Goal: Check status: Check status

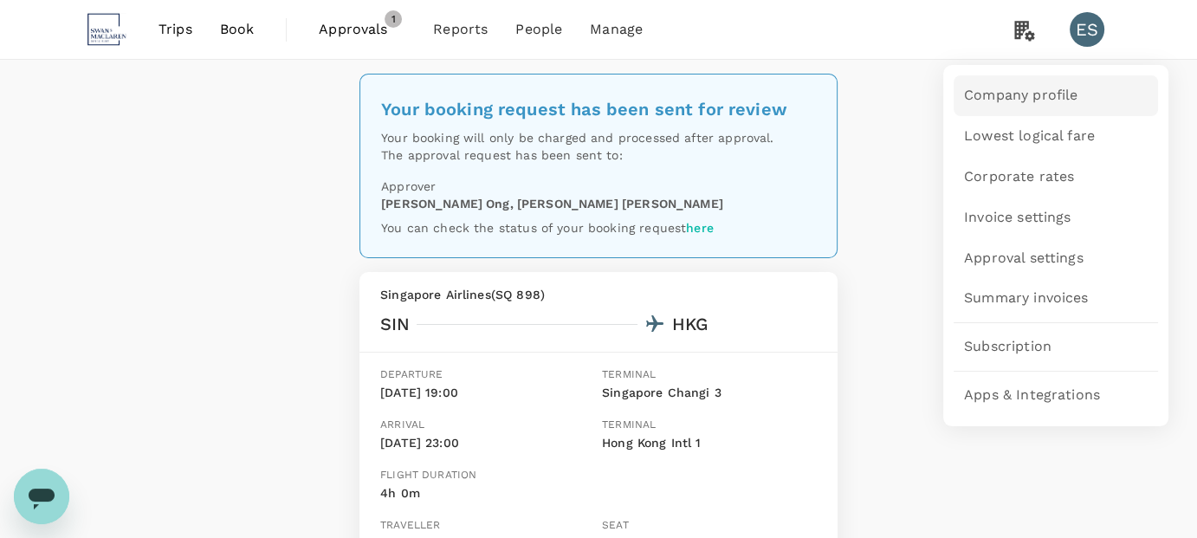
click at [1047, 98] on span "Company profile" at bounding box center [1020, 96] width 113 height 20
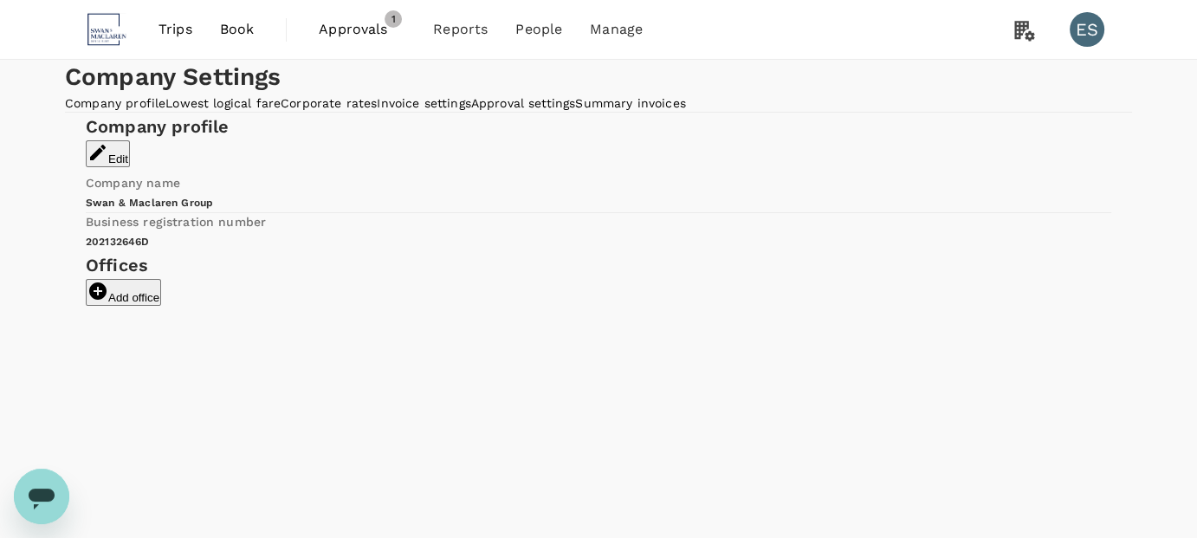
click at [344, 12] on link "Approvals 1" at bounding box center [362, 29] width 114 height 59
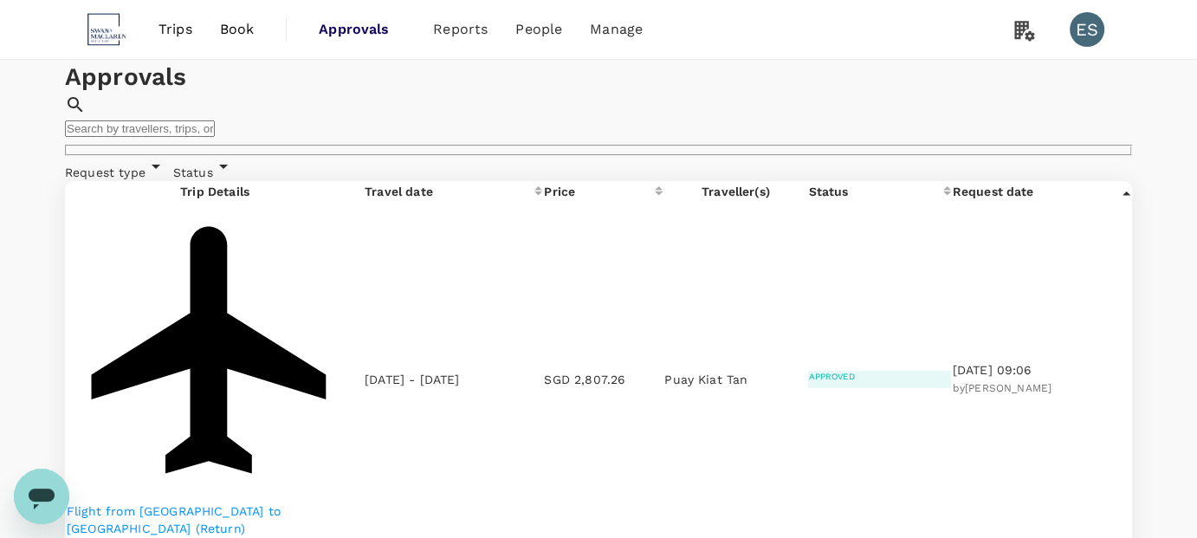
click at [195, 502] on p "Flight from [GEOGRAPHIC_DATA] to [GEOGRAPHIC_DATA] (Return)" at bounding box center [215, 519] width 296 height 35
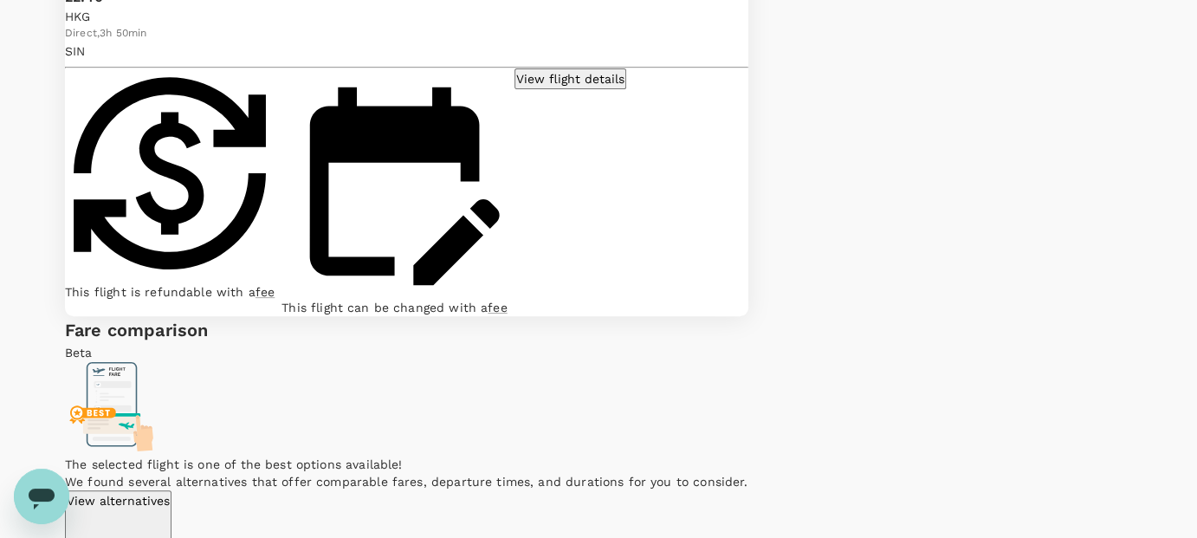
scroll to position [531, 0]
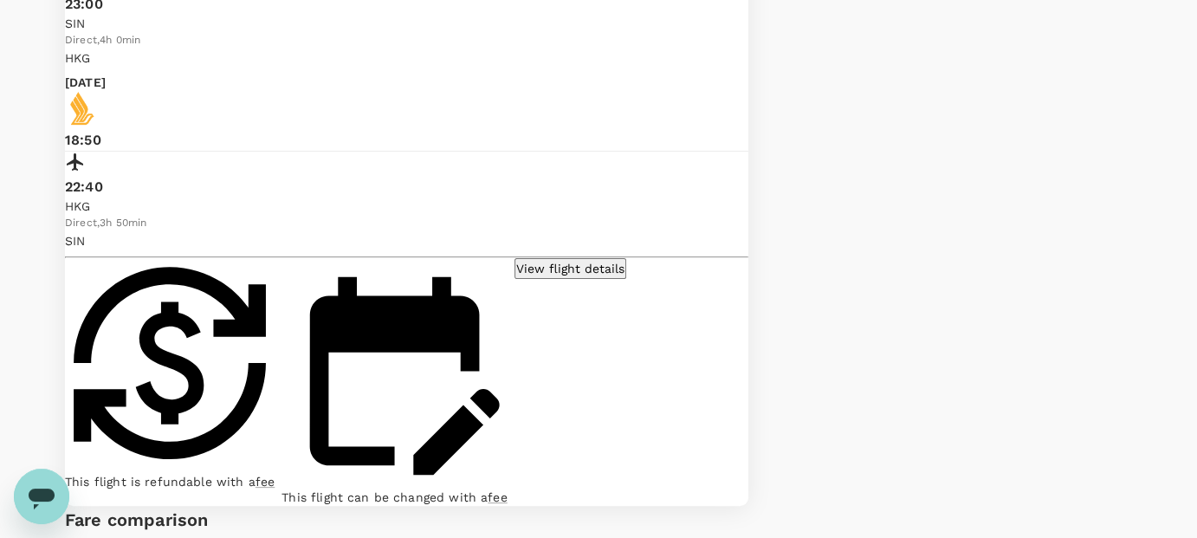
scroll to position [0, 0]
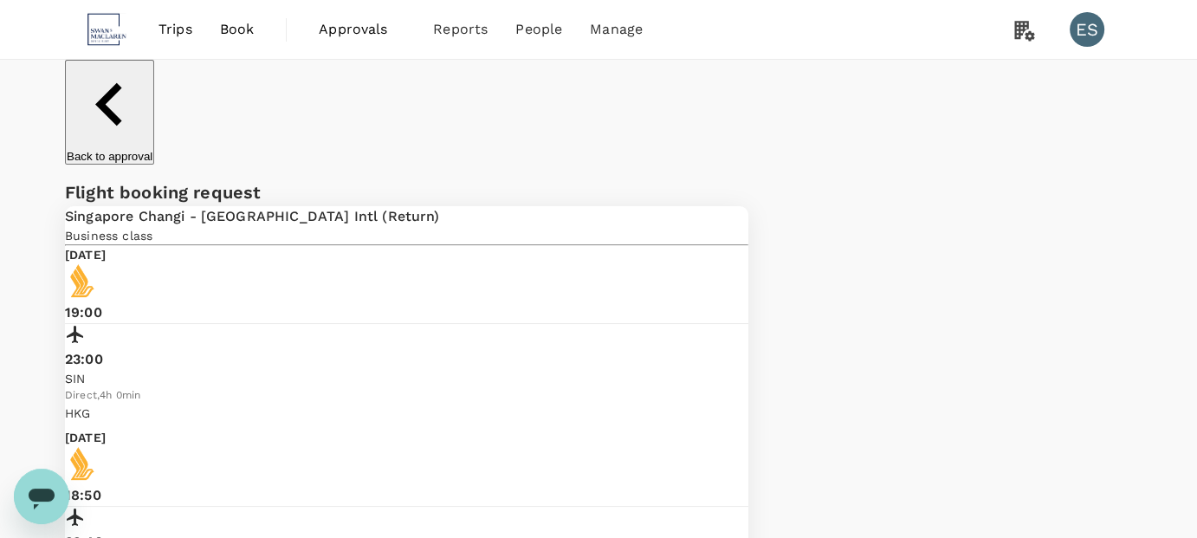
click at [161, 21] on span "Trips" at bounding box center [176, 29] width 34 height 21
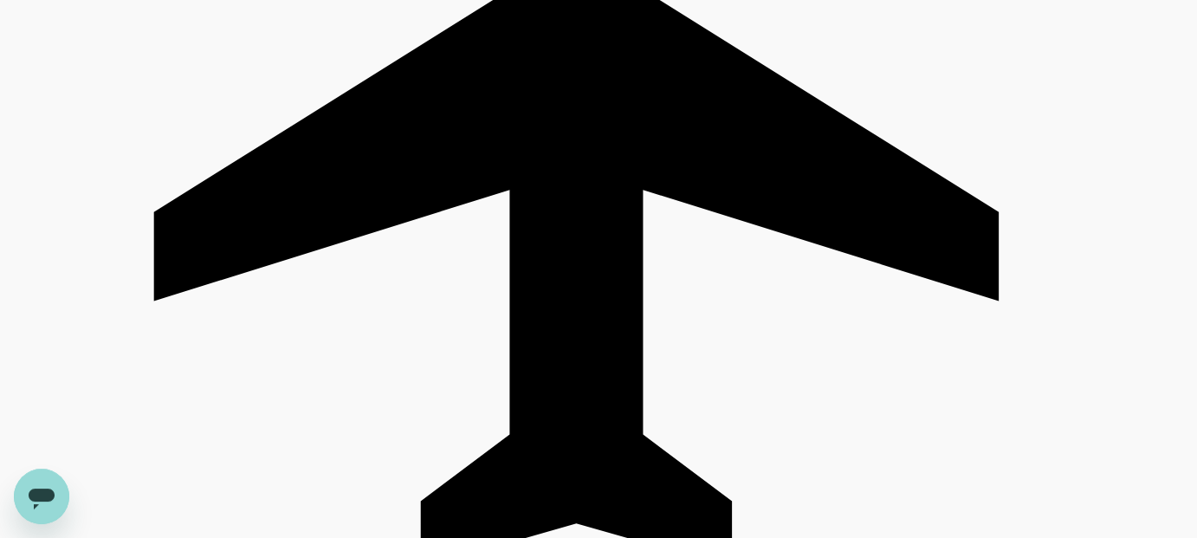
scroll to position [755, 0]
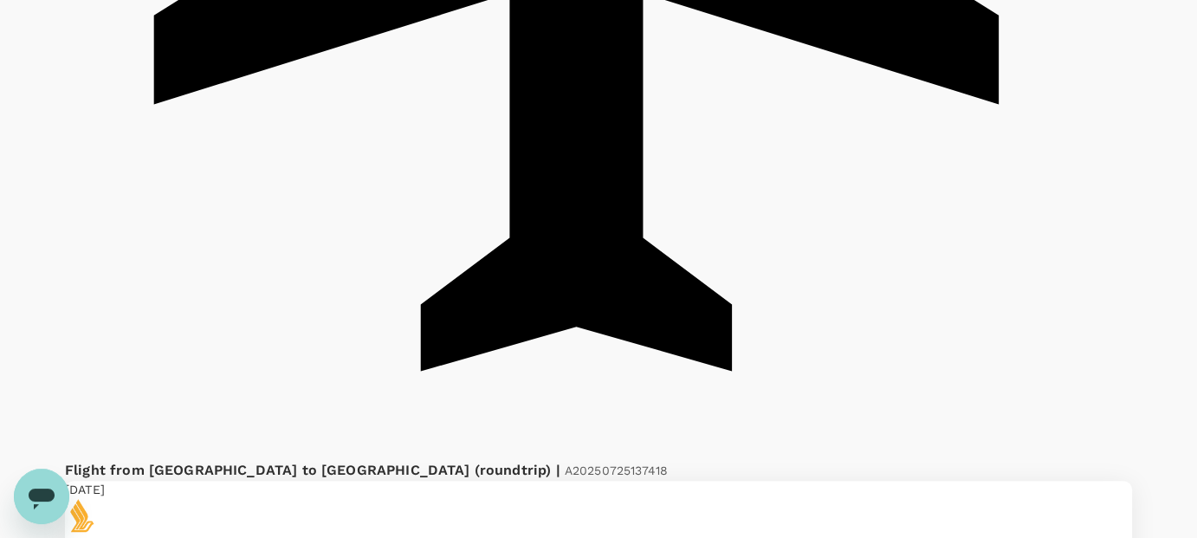
scroll to position [965, 0]
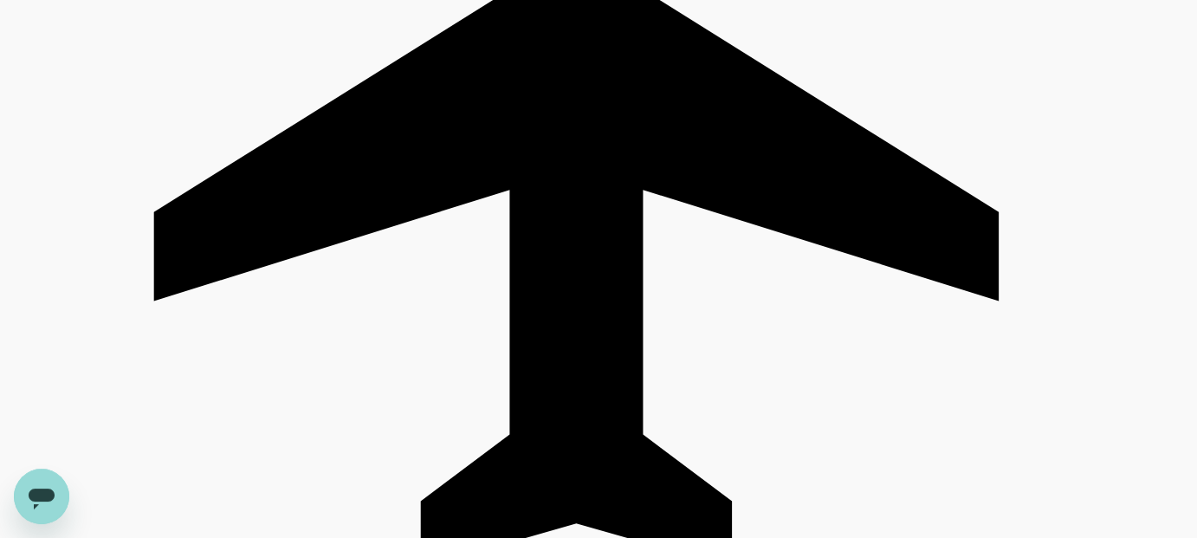
scroll to position [735, 0]
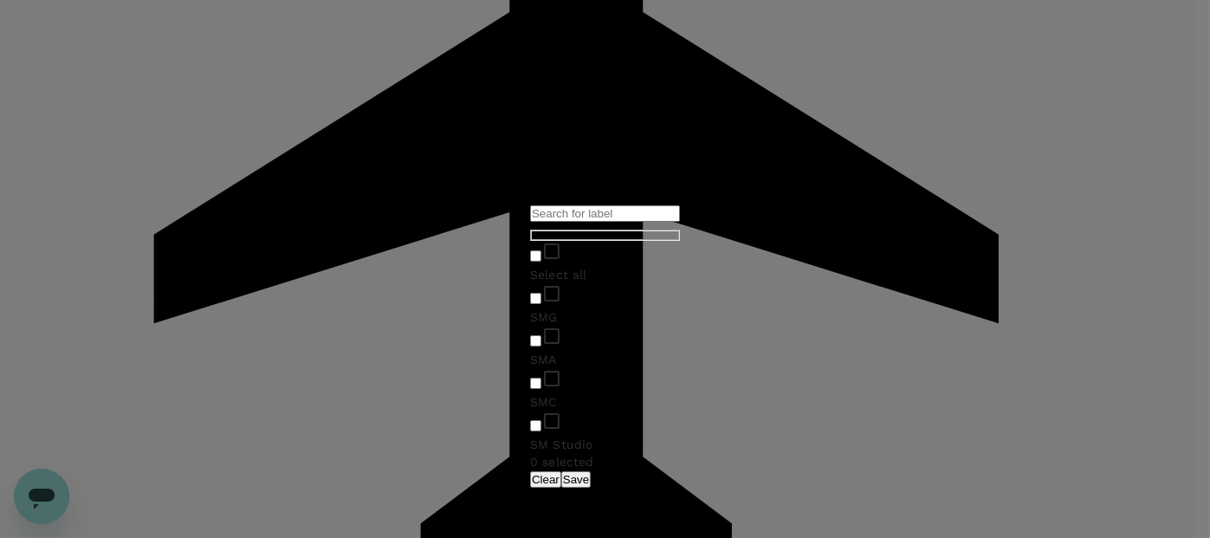
click at [766, 455] on div "​ ​ Select all SMG SMA SMC SM Studio 0 selected Clear Save" at bounding box center [605, 269] width 1210 height 538
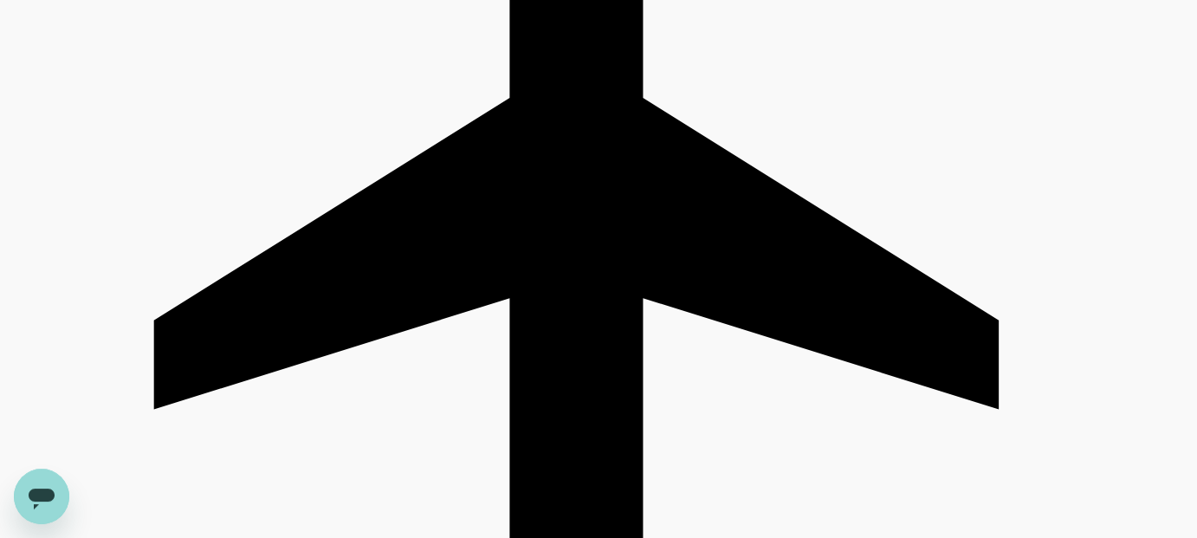
scroll to position [652, 0]
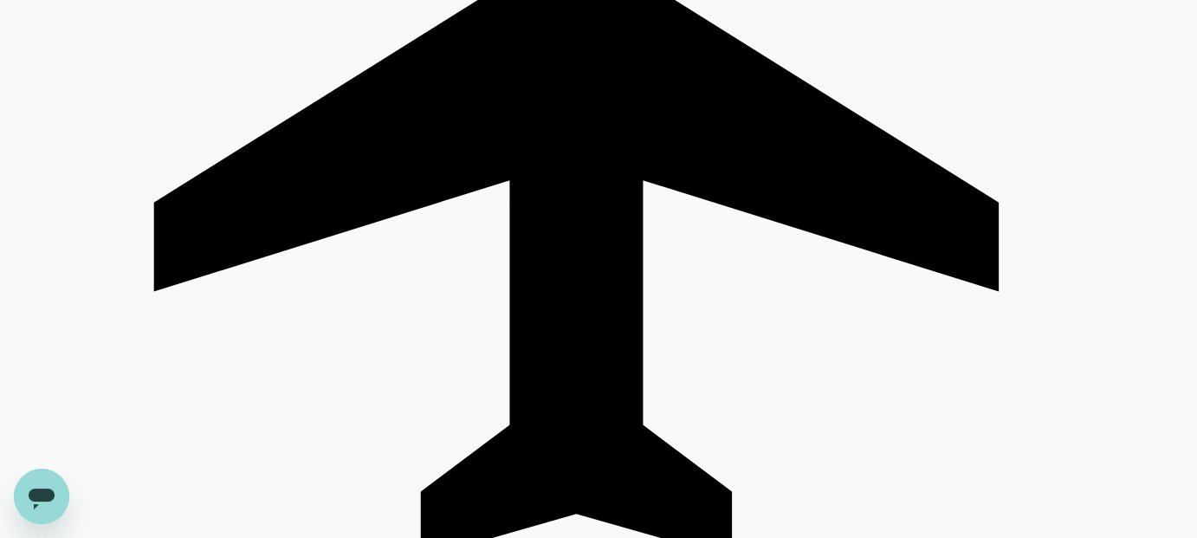
scroll to position [767, 0]
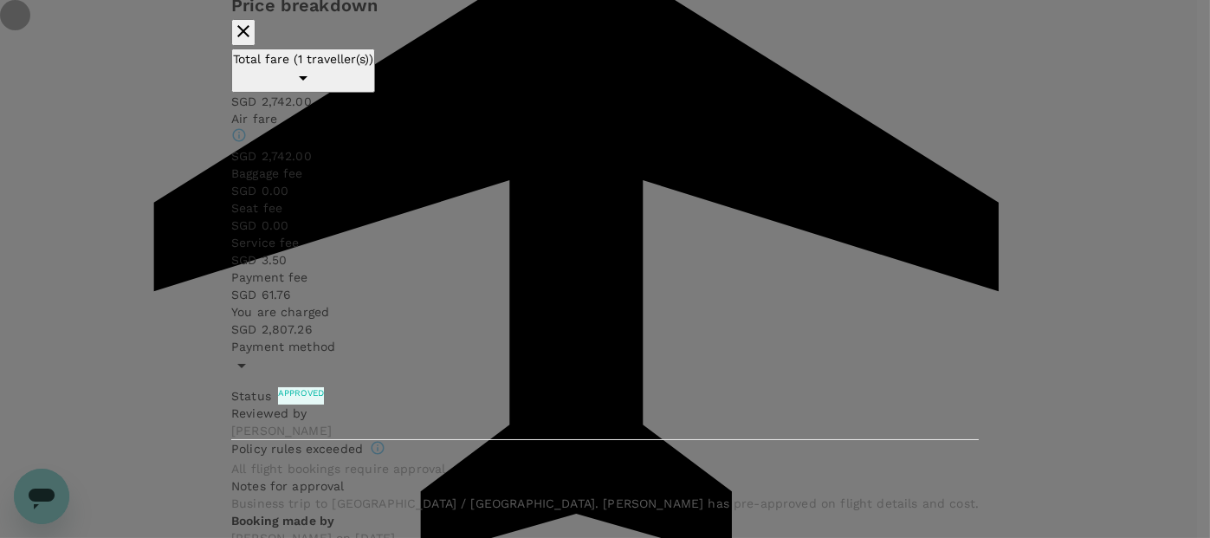
click at [250, 37] on icon "button" at bounding box center [243, 31] width 12 height 12
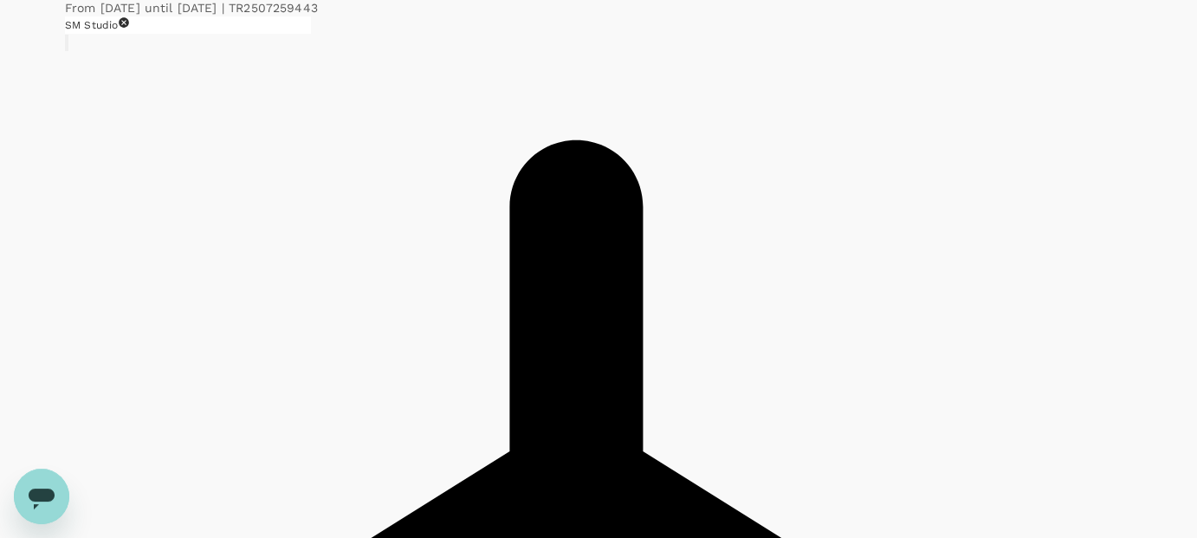
scroll to position [288, 0]
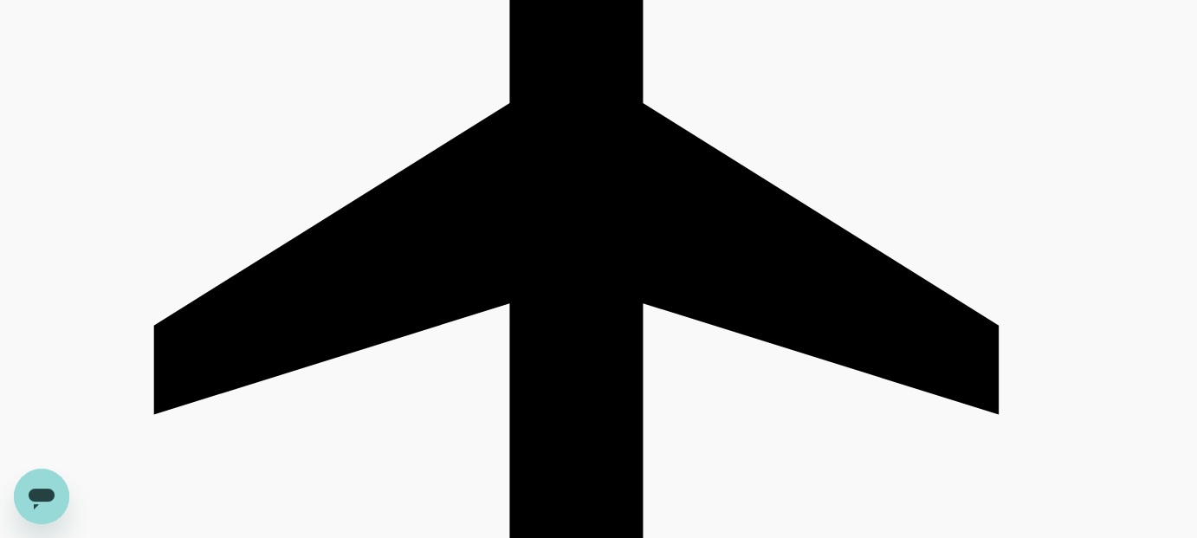
scroll to position [820, 0]
